Goal: Transaction & Acquisition: Purchase product/service

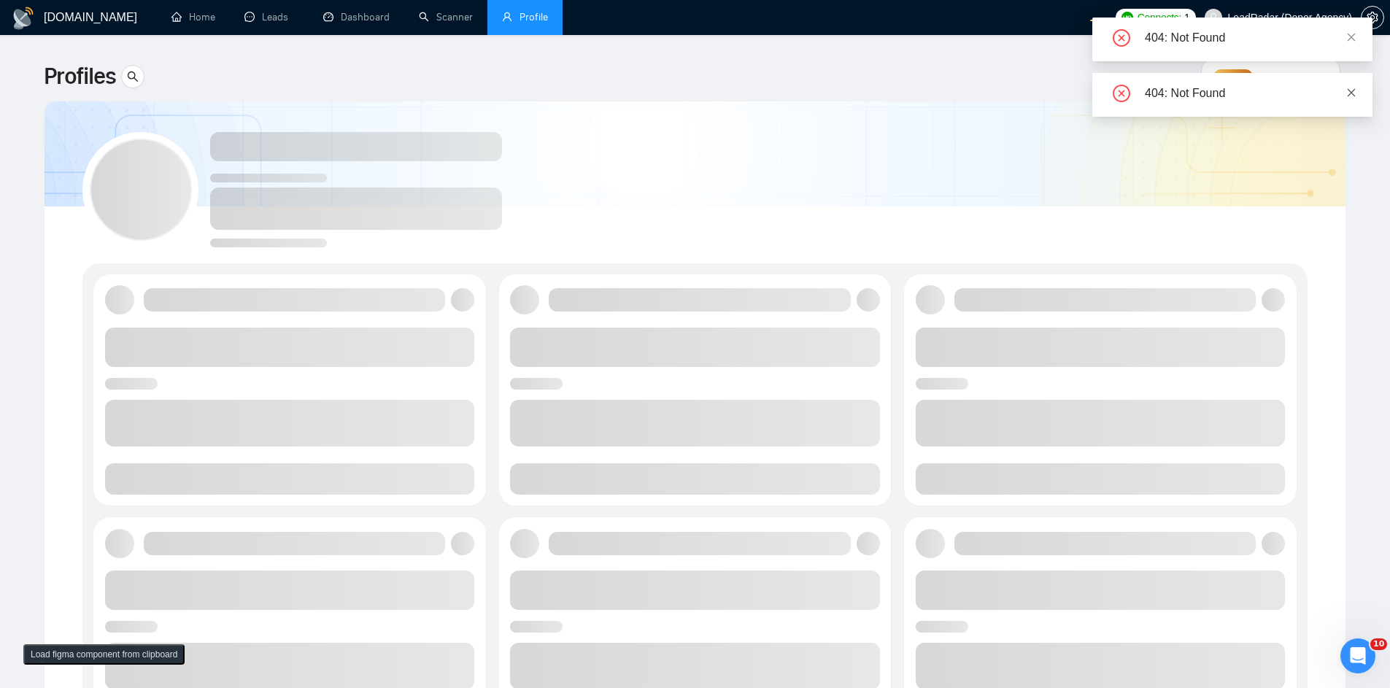
click at [1356, 90] on icon "close" at bounding box center [1351, 93] width 10 height 10
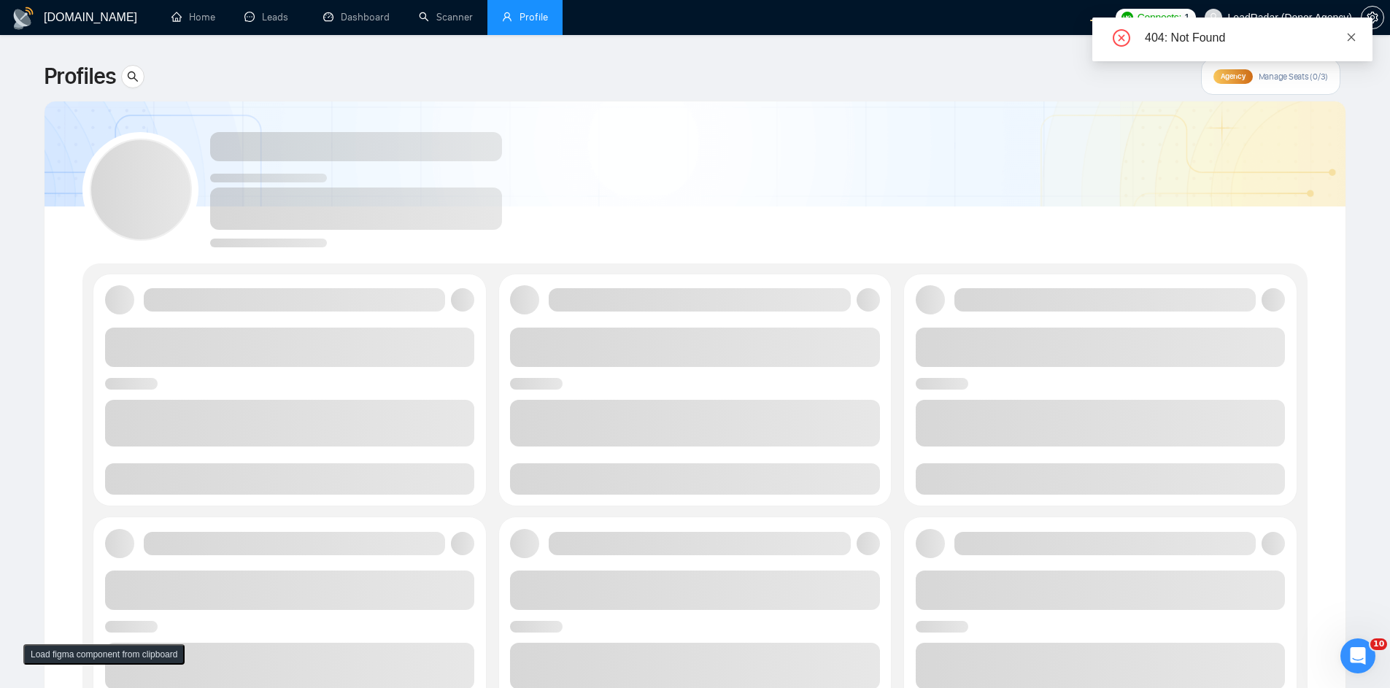
click at [1355, 36] on icon "close" at bounding box center [1351, 37] width 10 height 10
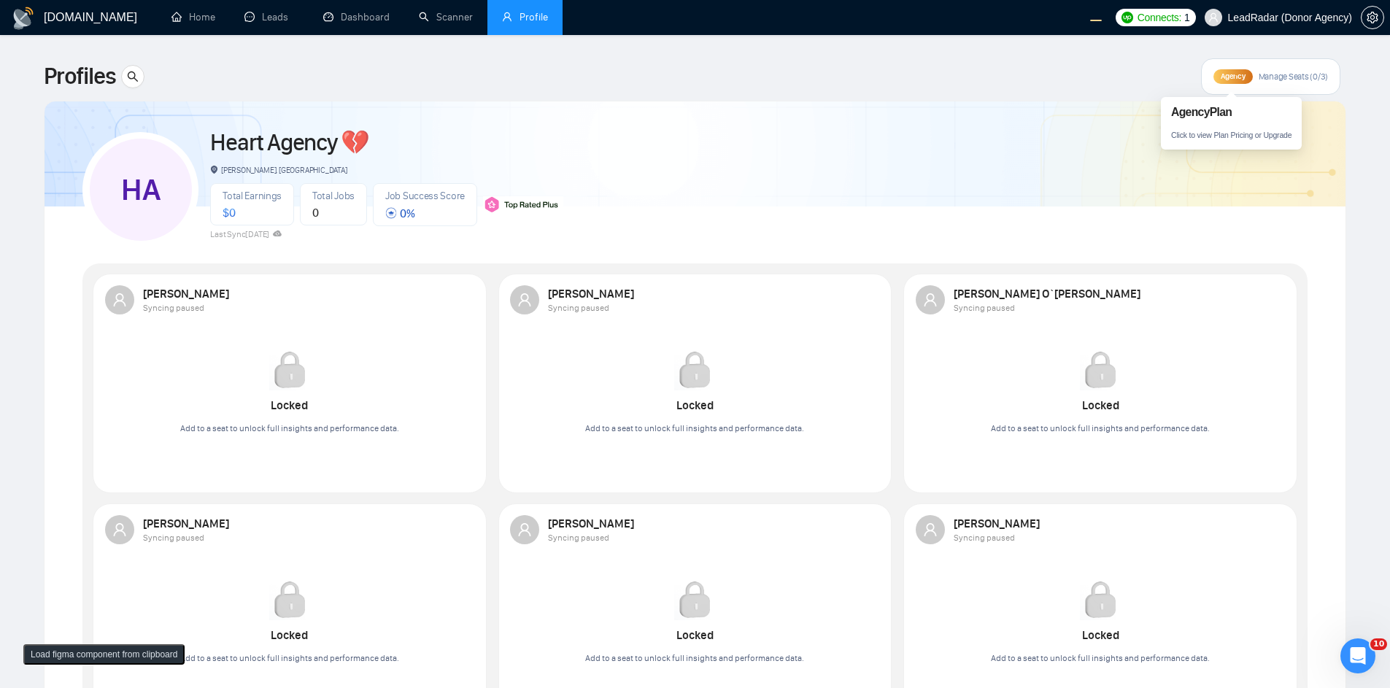
click at [1242, 77] on span "Agency" at bounding box center [1233, 75] width 24 height 9
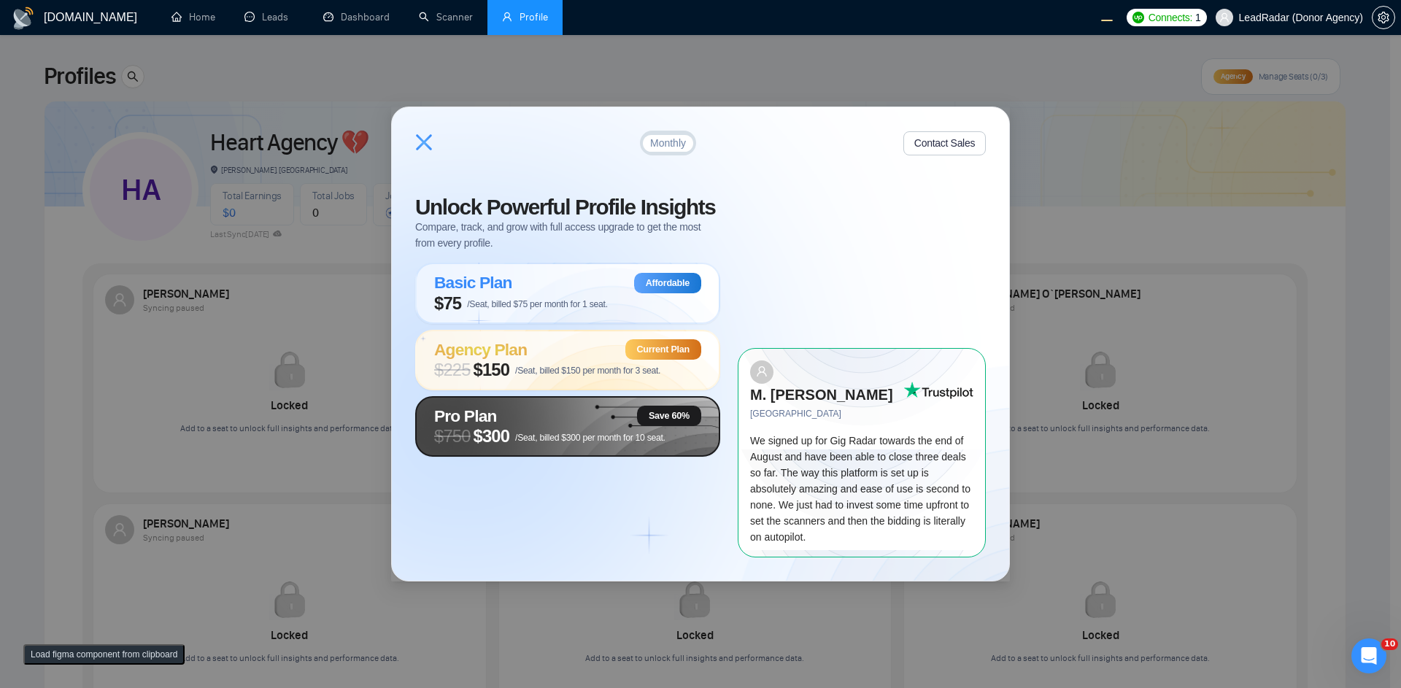
click at [529, 443] on span "/Seat, billed $300 per month for 10 seat." at bounding box center [590, 438] width 150 height 10
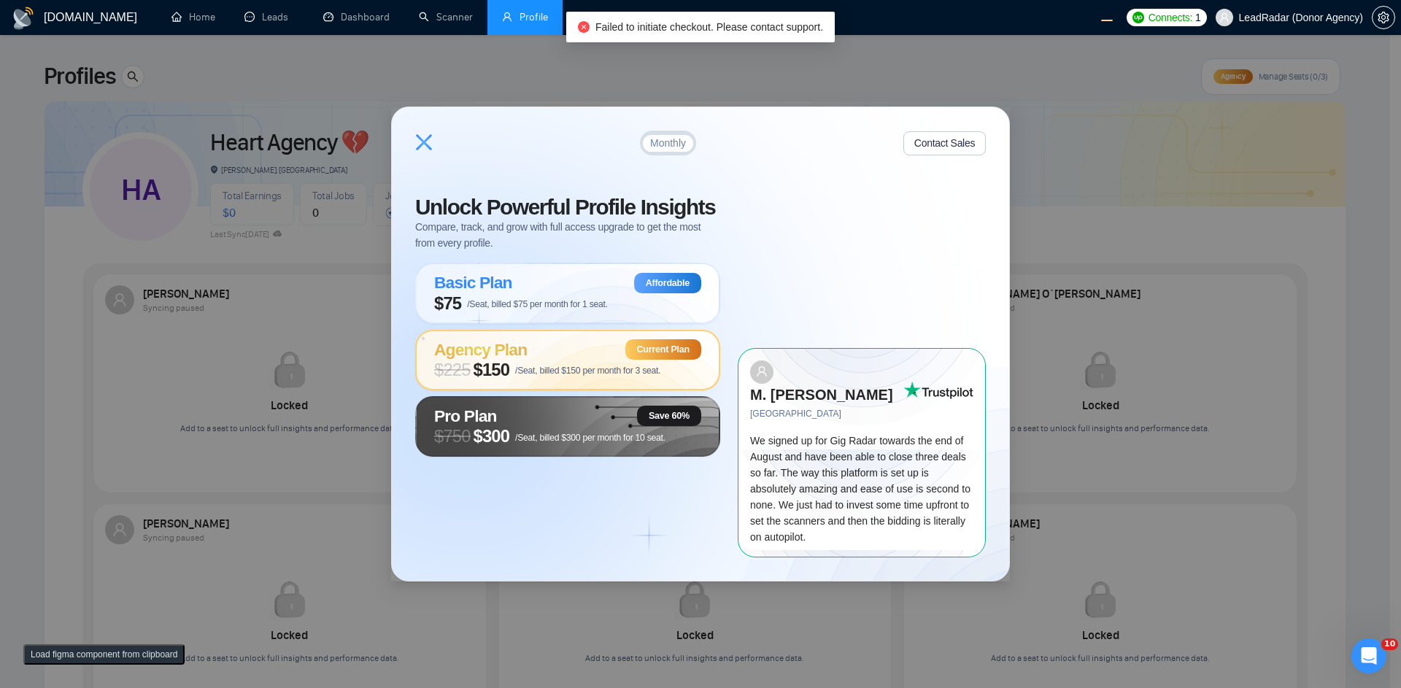
click at [415, 457] on div "Pro Plan Save 60% $ 750 $300 /Seat, billed $300 per month for 10 seat." at bounding box center [567, 426] width 305 height 61
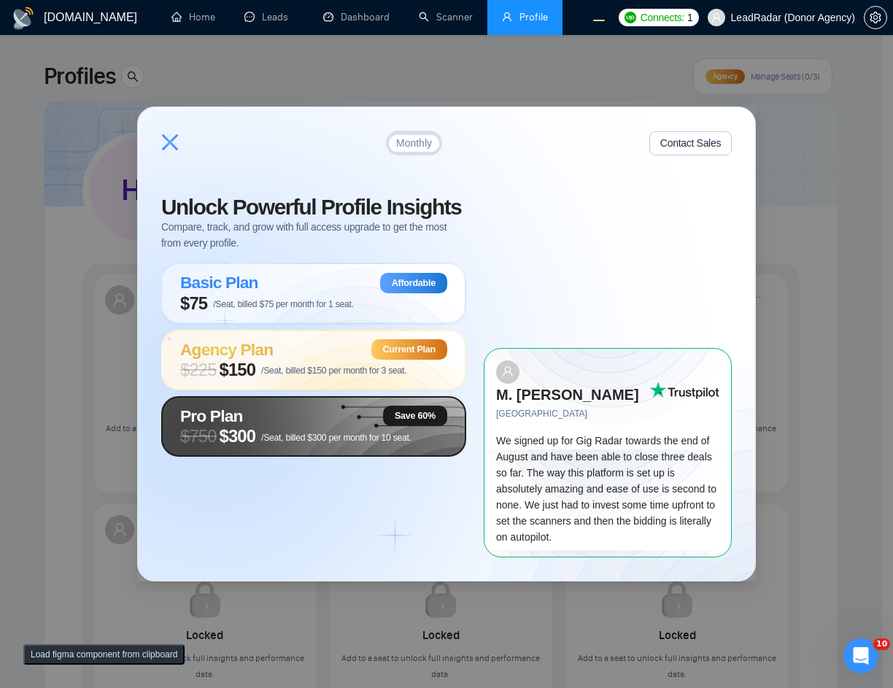
click at [271, 441] on span "$ 750 $300 /Seat, billed $300 per month for 10 seat." at bounding box center [295, 436] width 231 height 20
click at [853, 235] on div "Monthly Contact Sales Unlock Powerful Profile Insights Compare, track, and grow…" at bounding box center [446, 344] width 893 height 688
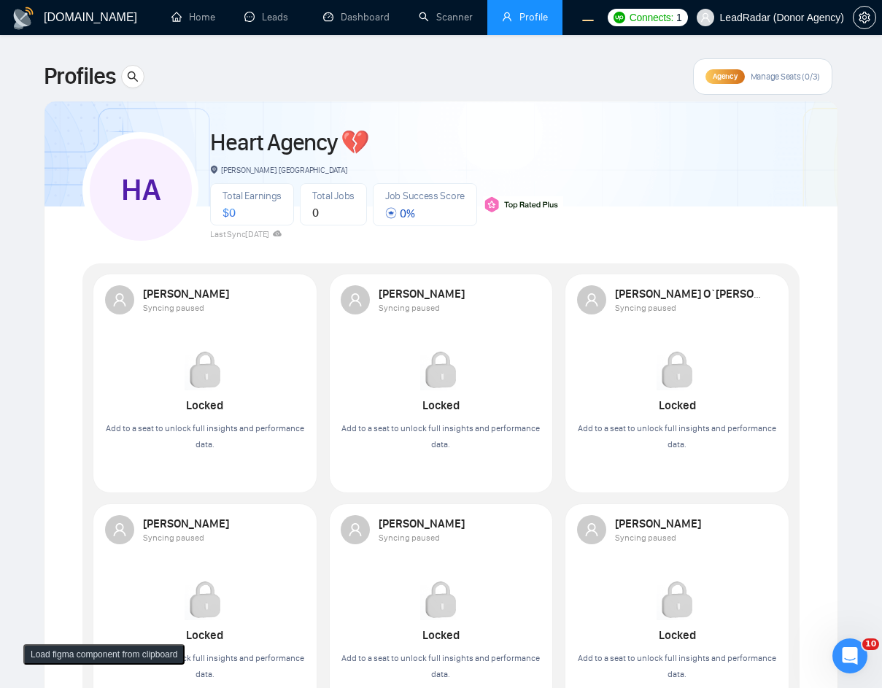
click at [793, 249] on div "HA Heart Agency 💔 Boardman, United States Total Earnings $ 0 Total Jobs 0 Job S…" at bounding box center [440, 560] width 717 height 882
click at [731, 74] on span "Agency" at bounding box center [725, 75] width 24 height 9
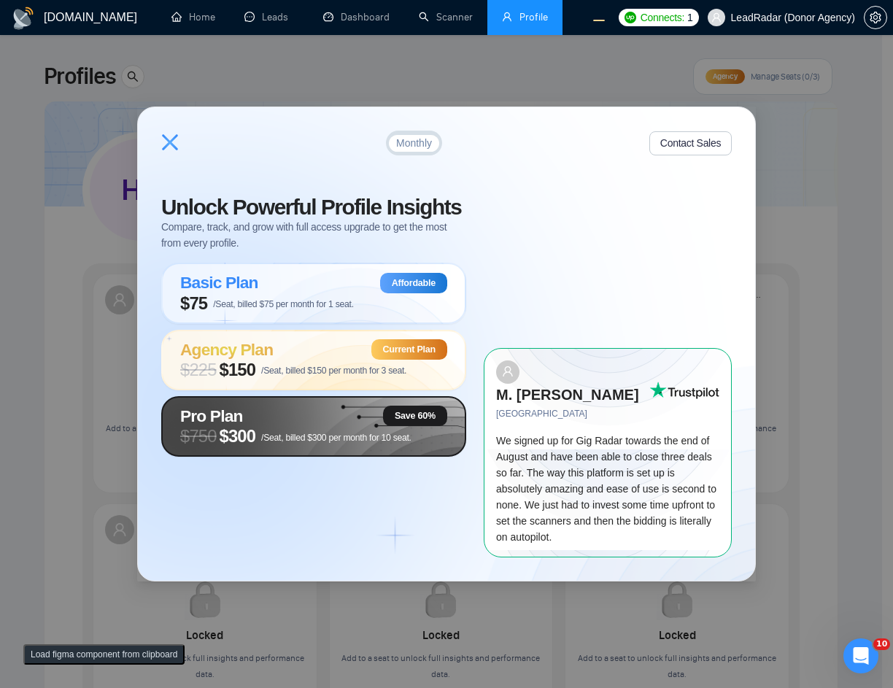
click at [297, 426] on div "Pro Plan Save 60%" at bounding box center [313, 416] width 267 height 20
click at [255, 446] on span "$300" at bounding box center [238, 436] width 36 height 20
click at [312, 443] on span "/Seat, billed $300 per month for 10 seat." at bounding box center [336, 438] width 150 height 10
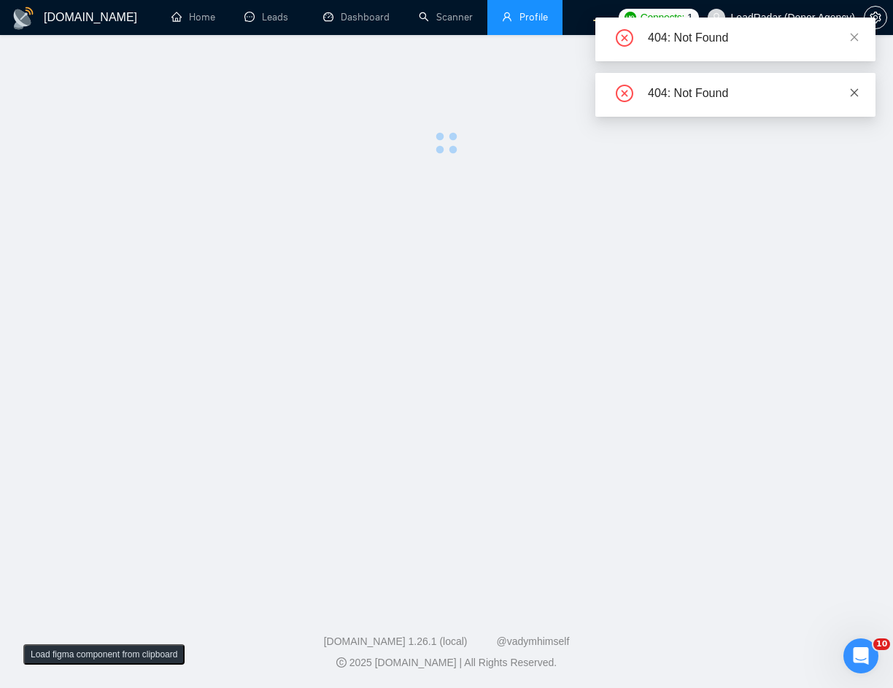
click at [856, 96] on icon "close" at bounding box center [854, 93] width 10 height 10
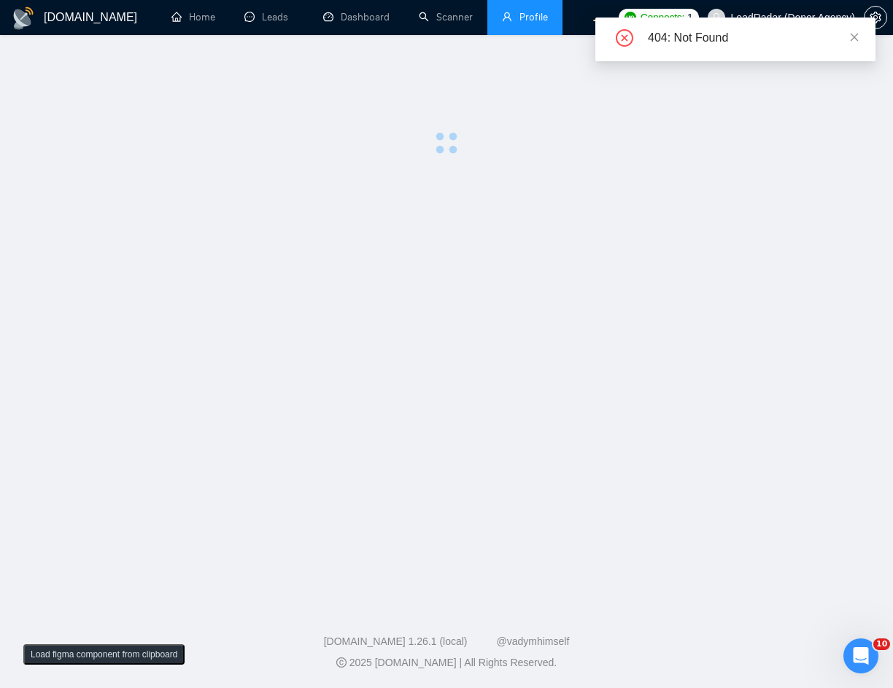
click at [862, 30] on div "404: Not Found" at bounding box center [735, 40] width 280 height 44
click at [859, 46] on div "404: Not Found" at bounding box center [735, 40] width 280 height 44
click at [859, 35] on div "404: Not Found" at bounding box center [735, 40] width 280 height 44
click at [858, 34] on icon "close" at bounding box center [854, 37] width 10 height 10
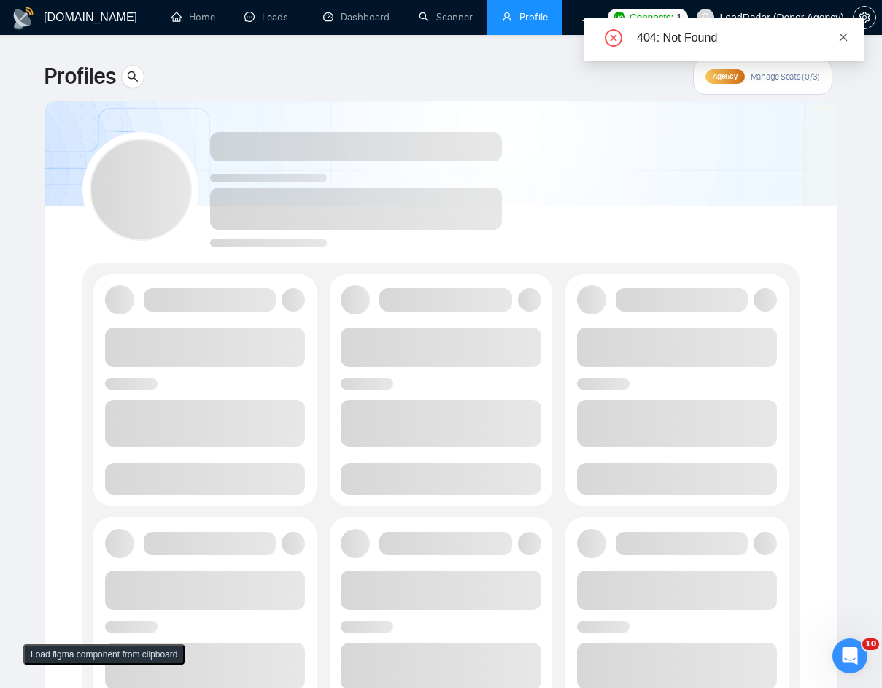
click at [840, 37] on icon "close" at bounding box center [843, 37] width 10 height 10
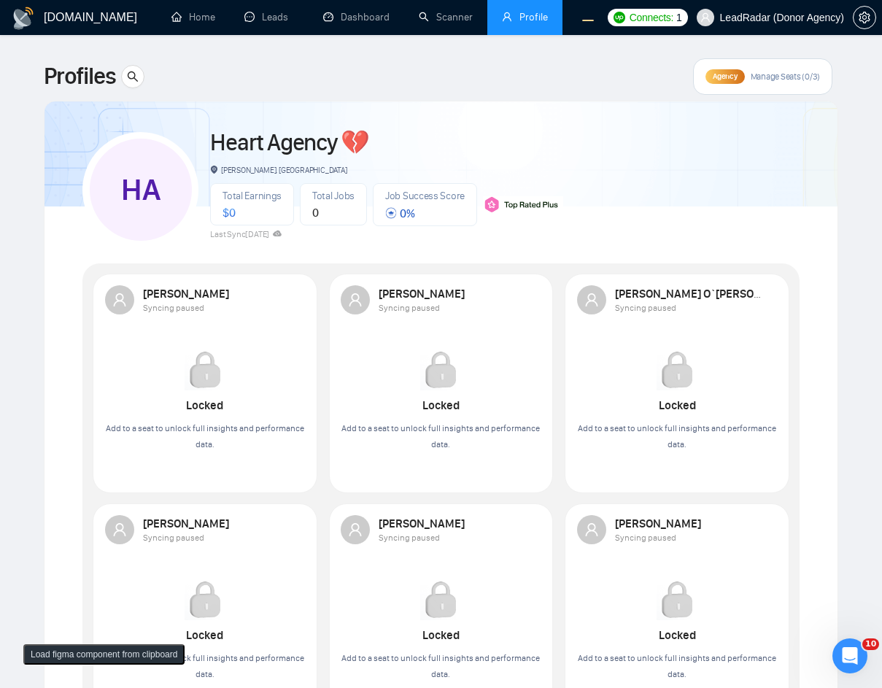
click at [708, 77] on div "Agency" at bounding box center [724, 76] width 39 height 15
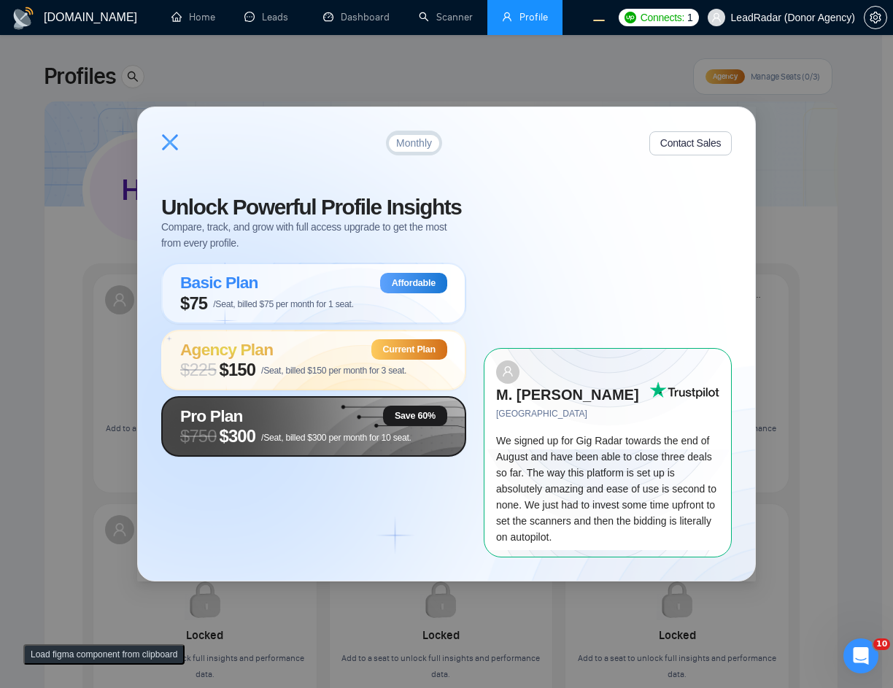
click at [287, 426] on div "Pro Plan Save 60%" at bounding box center [313, 416] width 267 height 20
click at [171, 150] on icon at bounding box center [170, 142] width 16 height 16
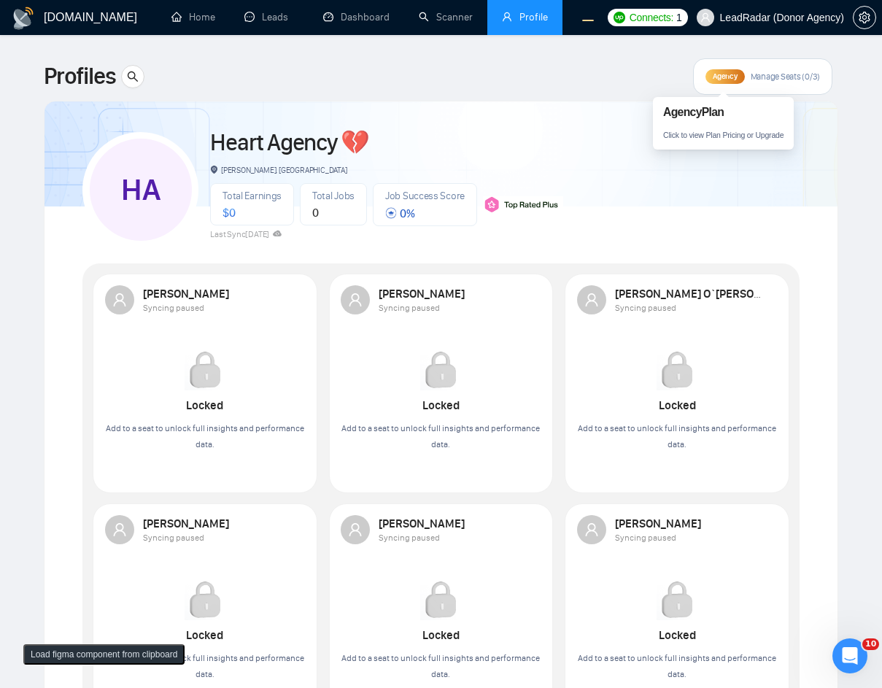
click at [736, 74] on span "Agency" at bounding box center [725, 75] width 24 height 9
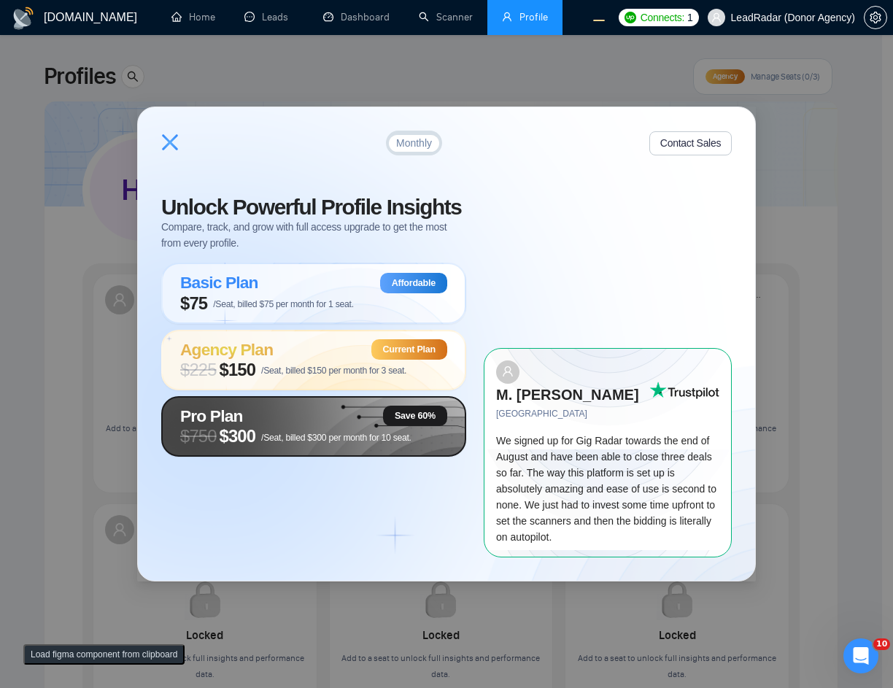
click at [348, 443] on span "/Seat, billed $300 per month for 10 seat." at bounding box center [336, 438] width 150 height 10
click at [262, 446] on span "$ 750 $300 /Seat, billed $300 per month for 10 seat." at bounding box center [295, 436] width 231 height 20
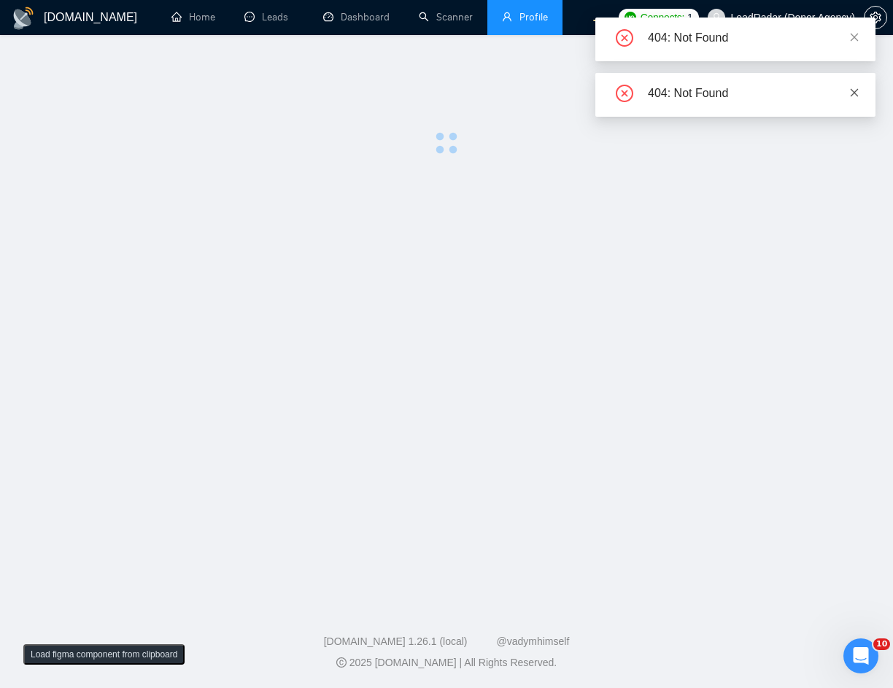
click at [854, 90] on icon "close" at bounding box center [854, 93] width 10 height 10
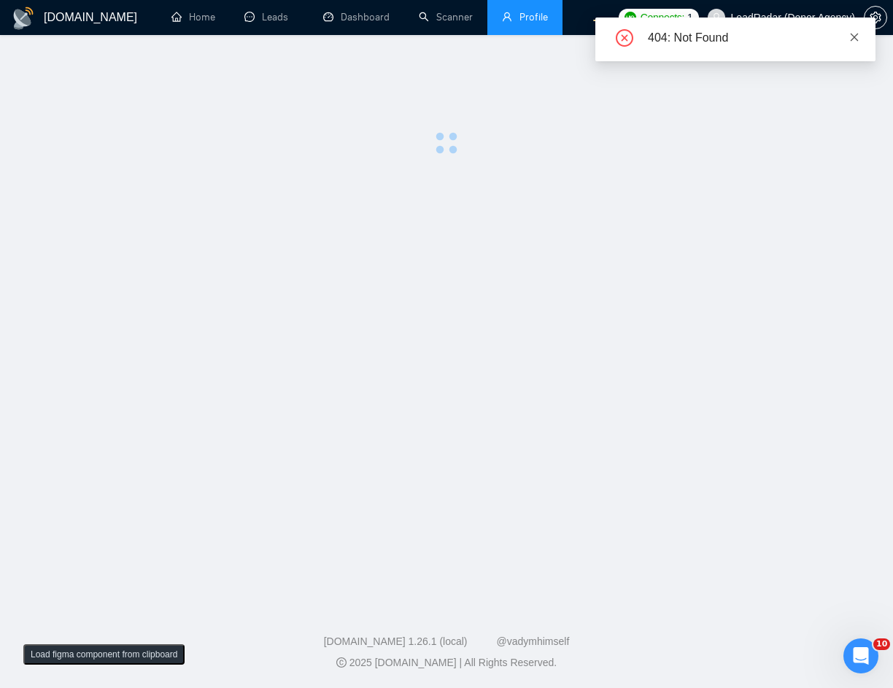
click at [855, 41] on icon "close" at bounding box center [854, 37] width 10 height 10
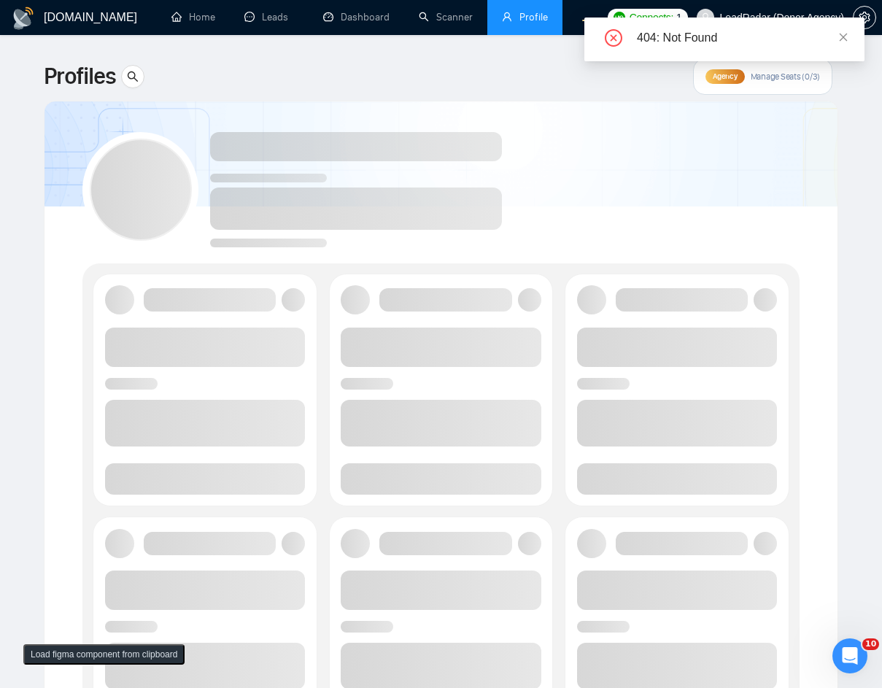
click at [734, 70] on div "404: Not Found" at bounding box center [724, 45] width 280 height 55
click at [730, 78] on span "Agency" at bounding box center [725, 75] width 24 height 9
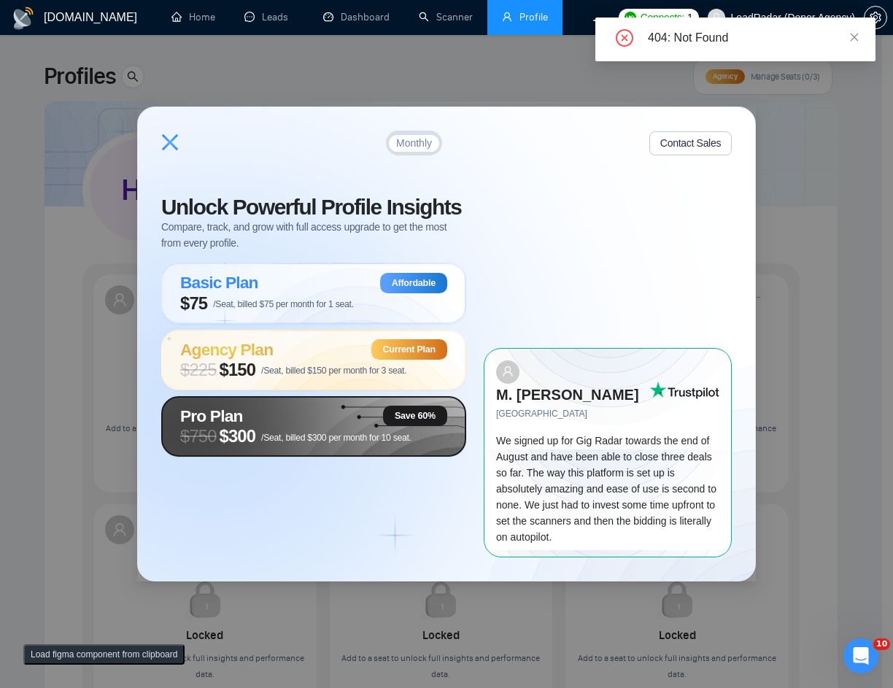
click at [317, 442] on span "$ 750 $300 /Seat, billed $300 per month for 10 seat." at bounding box center [295, 436] width 231 height 20
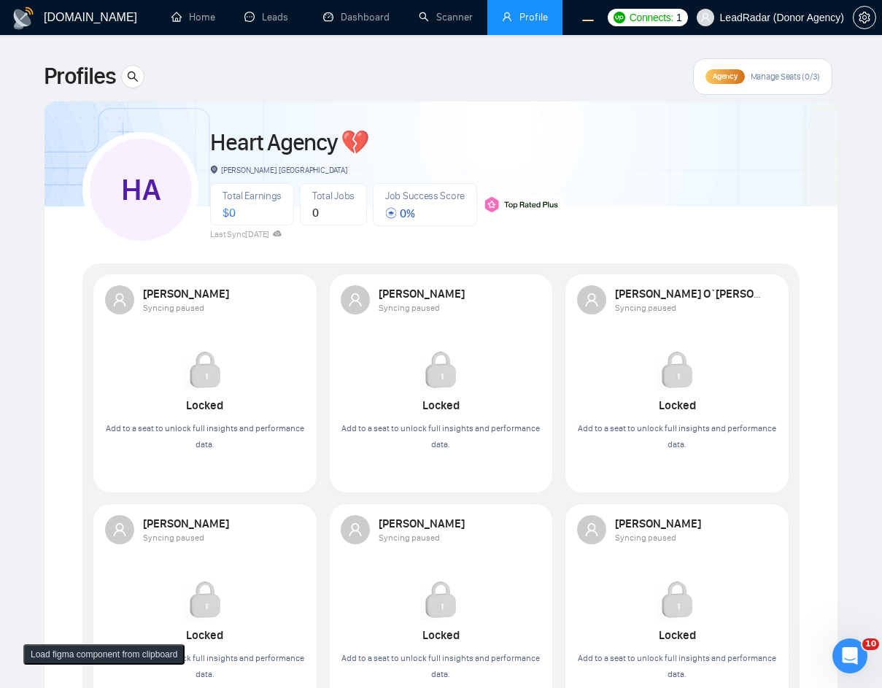
click at [733, 82] on div "Agency" at bounding box center [724, 76] width 39 height 15
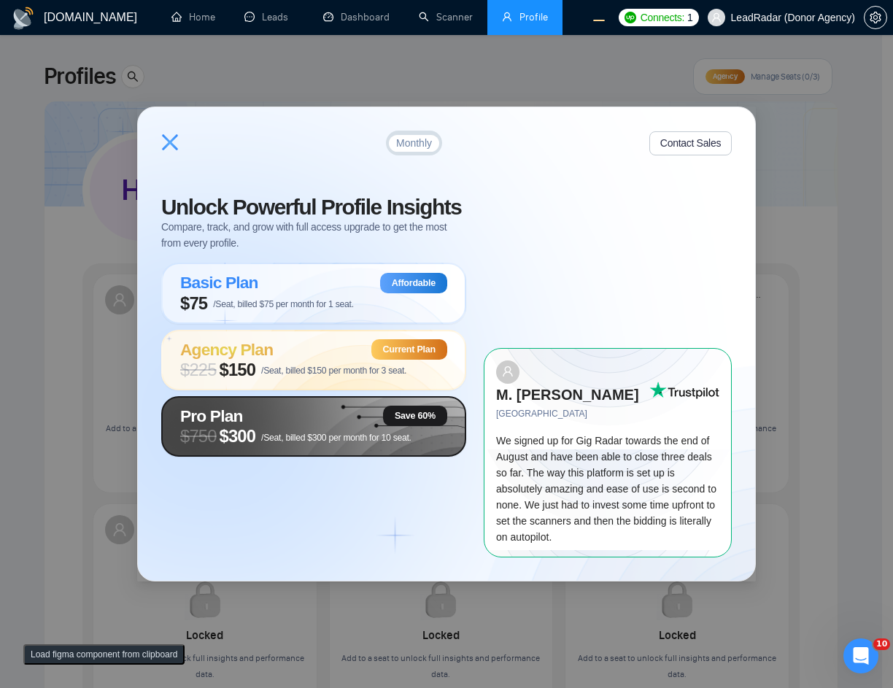
click at [336, 443] on span "/Seat, billed $300 per month for 10 seat." at bounding box center [336, 438] width 150 height 10
click at [375, 426] on div "Pro Plan Save 60%" at bounding box center [313, 416] width 267 height 20
click at [305, 457] on div "Pro Plan Save 60% $ 750 $300 /Seat, billed $300 per month for 10 seat." at bounding box center [313, 426] width 305 height 61
click at [266, 443] on span "/Seat, billed $300 per month for 10 seat." at bounding box center [336, 438] width 150 height 10
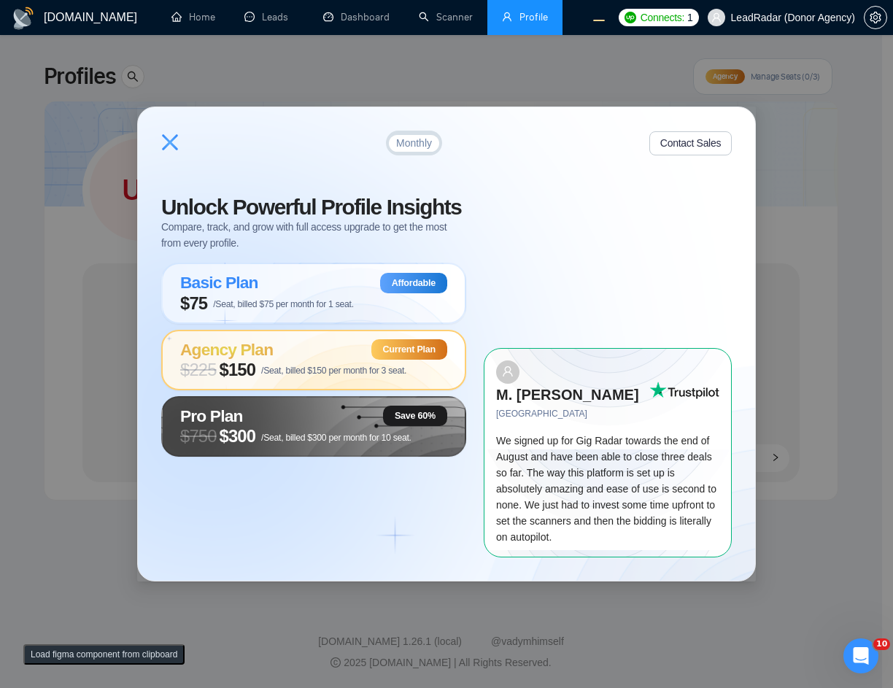
click at [476, 123] on div "Monthly Contact Sales Unlock Powerful Profile Insights Compare, track, and grow…" at bounding box center [446, 343] width 617 height 473
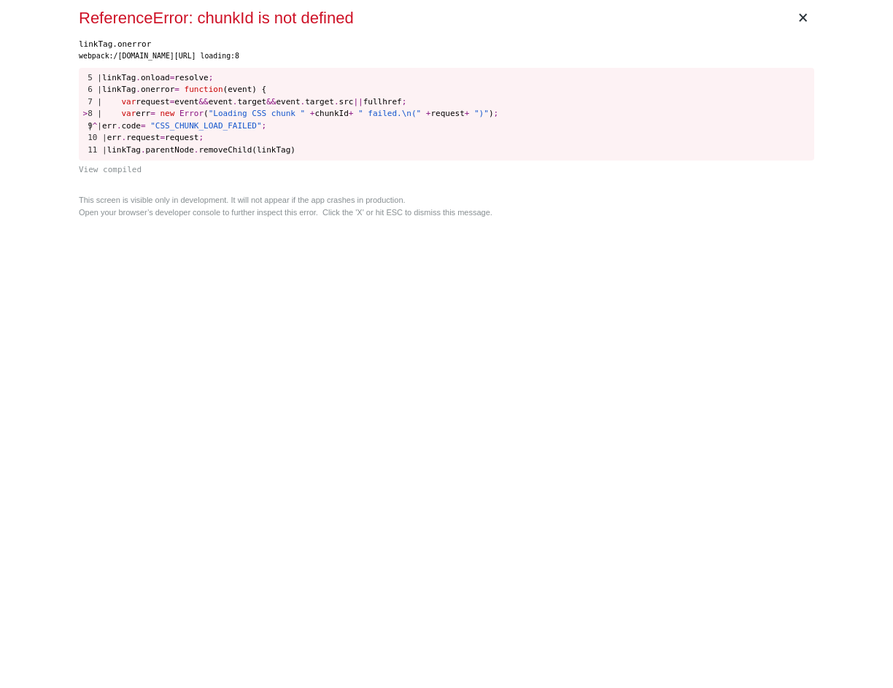
click at [500, 85] on pre "5 | linkTag . onload = resolve ; 6 | linkTag . onerror = function (event) { 7 |…" at bounding box center [446, 114] width 735 height 93
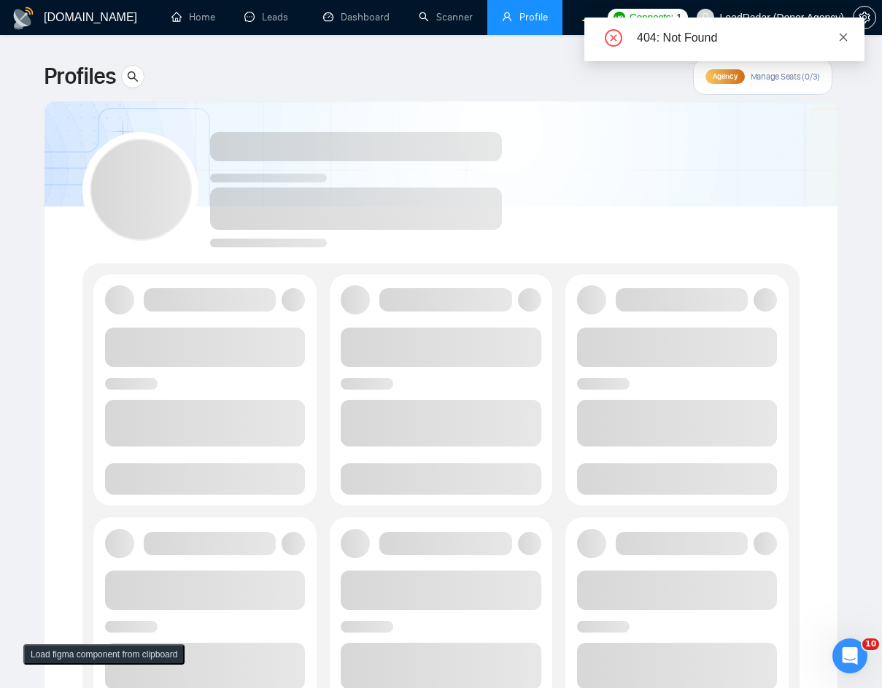
click at [842, 36] on icon "close" at bounding box center [844, 37] width 8 height 8
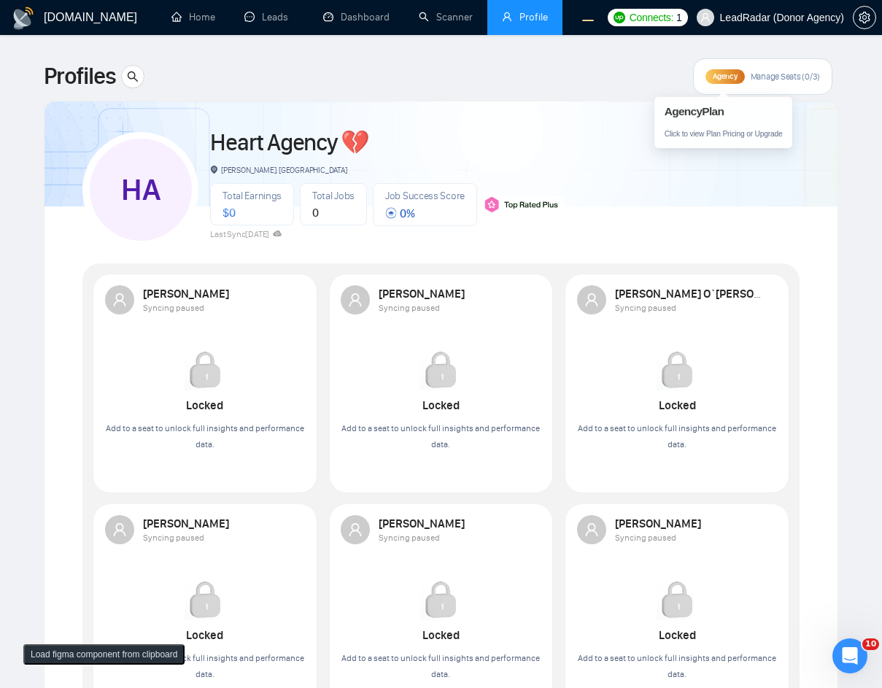
click at [725, 74] on span "Agency" at bounding box center [725, 75] width 24 height 9
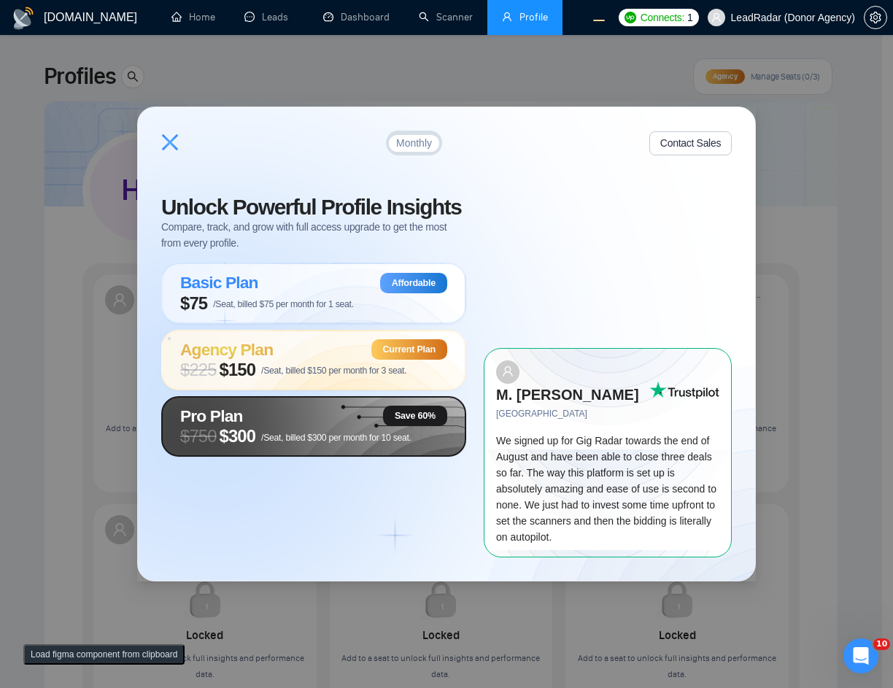
click at [257, 444] on span "$ 750 $300 /Seat, billed $300 per month for 10 seat." at bounding box center [295, 436] width 231 height 20
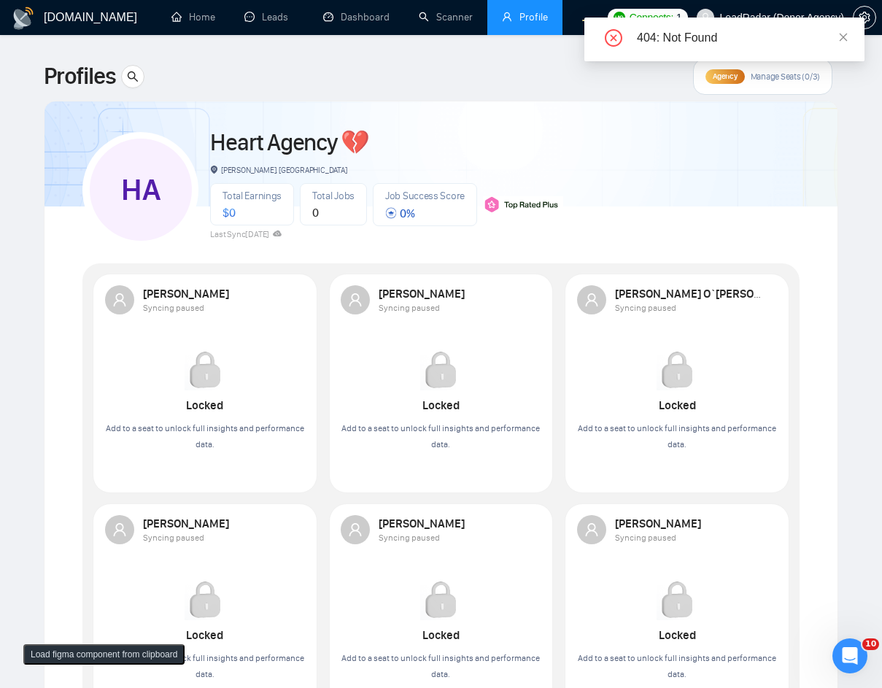
click at [707, 74] on div "Agency" at bounding box center [724, 76] width 39 height 15
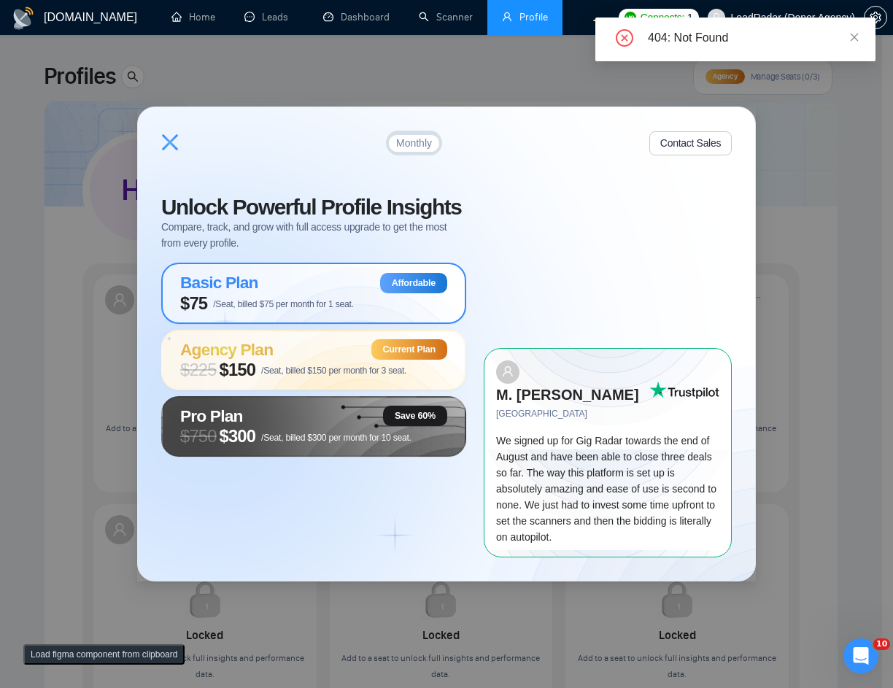
click at [309, 310] on span "$75 /Seat, billed $75 per month for 1 seat." at bounding box center [267, 303] width 174 height 20
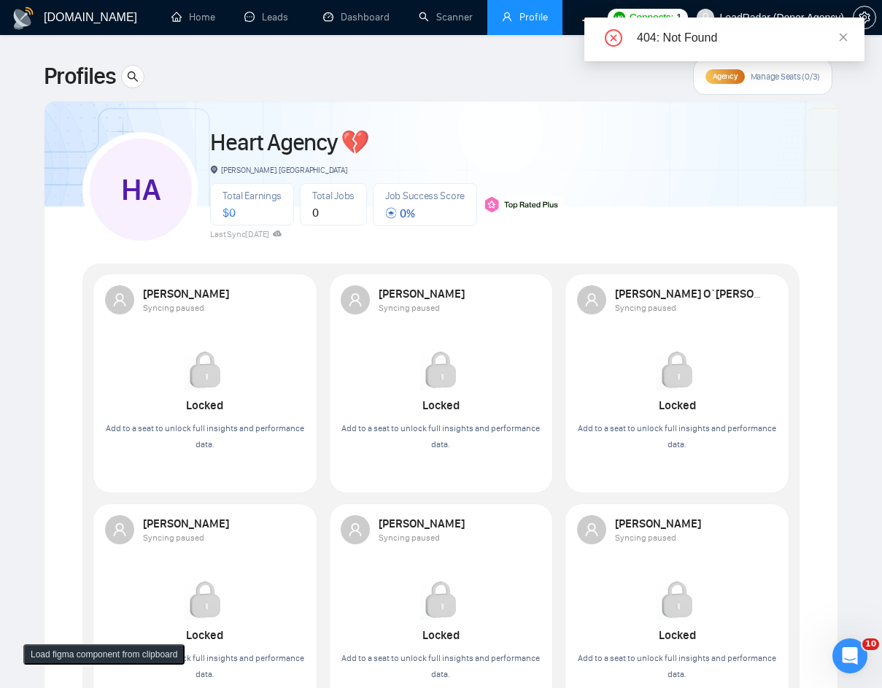
click at [725, 75] on span "Agency" at bounding box center [725, 75] width 24 height 9
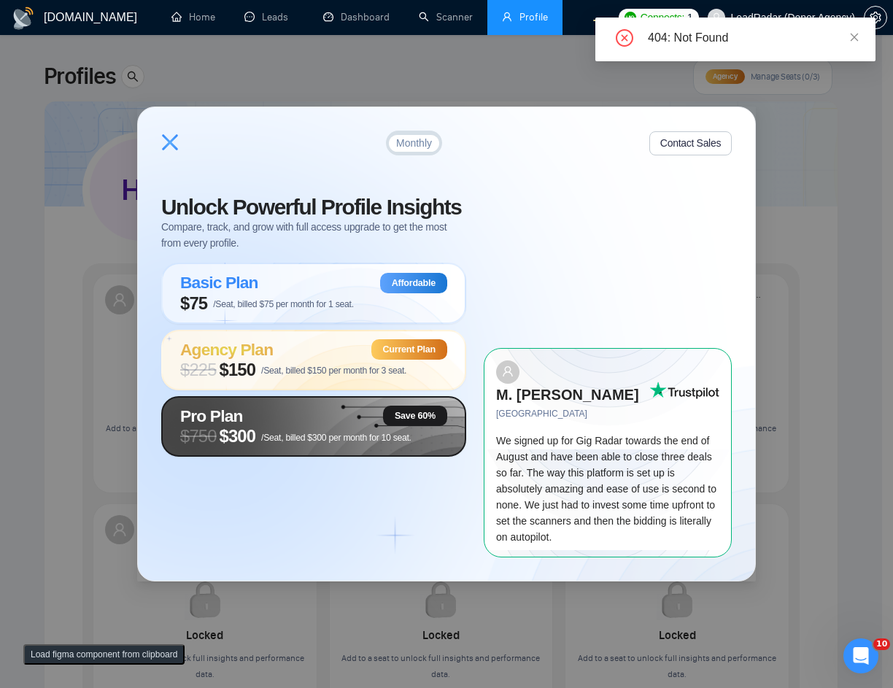
click at [283, 443] on span "/Seat, billed $300 per month for 10 seat." at bounding box center [336, 438] width 150 height 10
